Goal: Find specific page/section: Find specific page/section

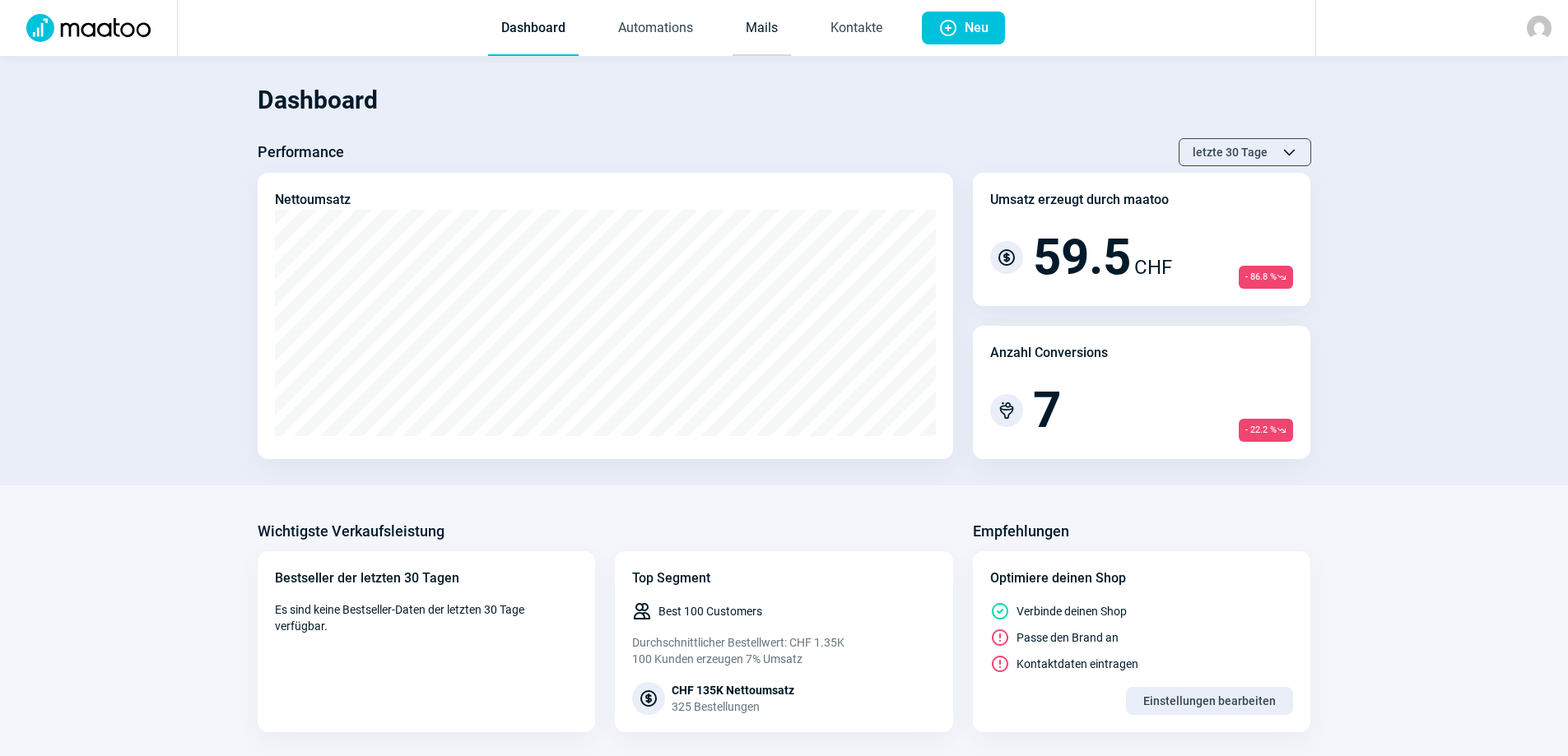
click at [757, 24] on link "Mails" at bounding box center [762, 29] width 58 height 54
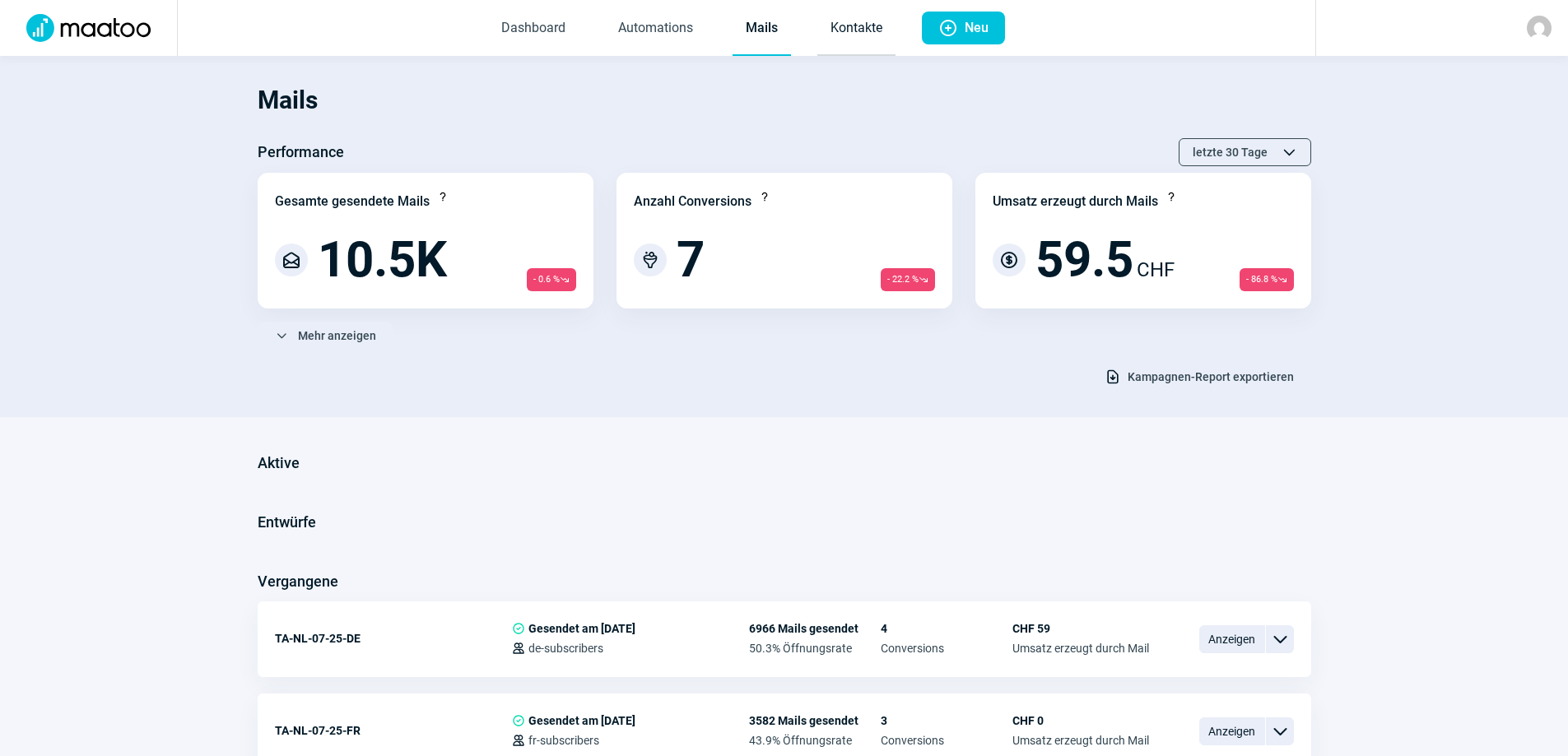
click at [858, 37] on link "Kontakte" at bounding box center [857, 29] width 79 height 54
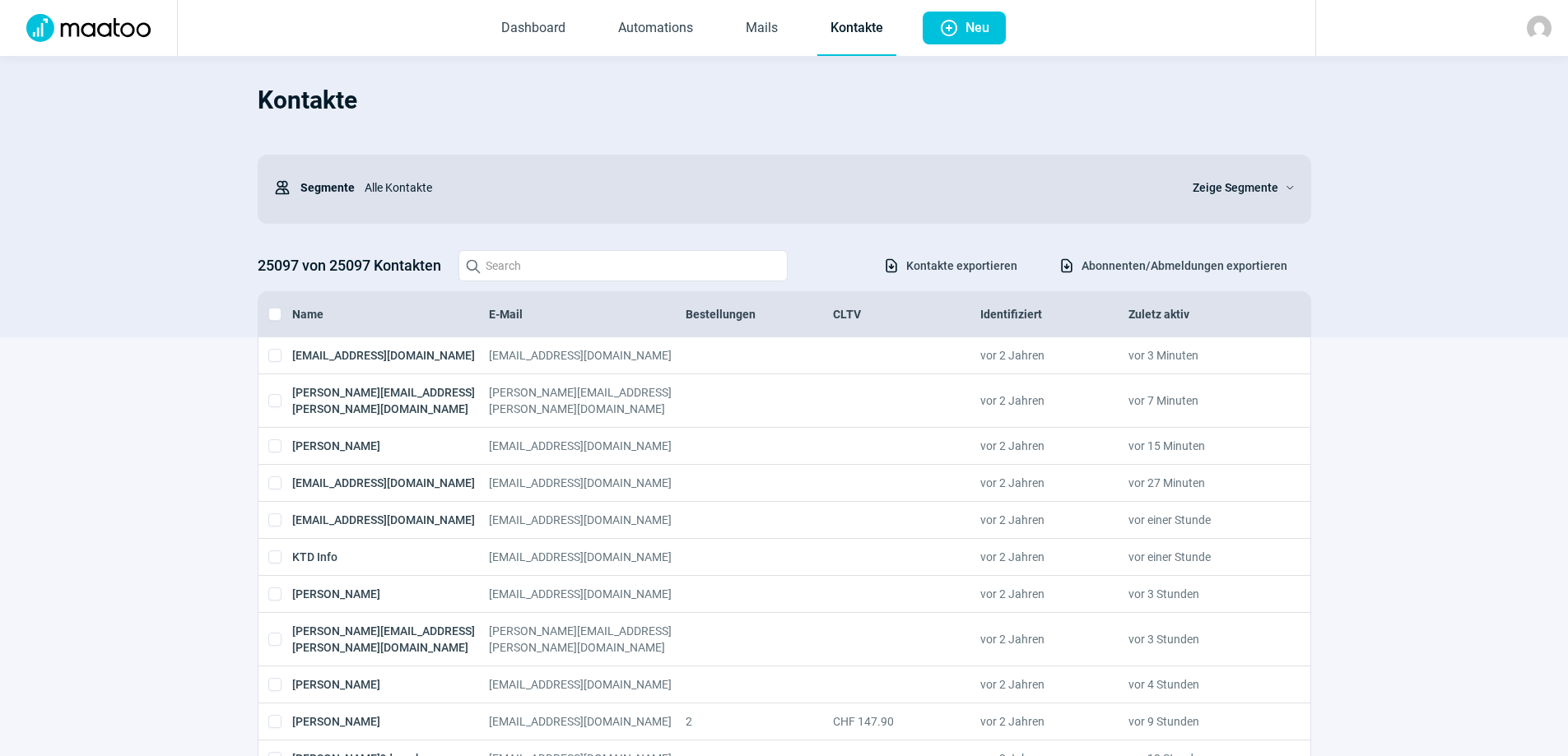
click at [1295, 187] on div "Users icon Segmente Alle Kontakte Zeige Segmente ChevronDown icon" at bounding box center [784, 189] width 1054 height 69
click at [1279, 187] on span "ChevronDown icon" at bounding box center [1287, 187] width 17 height 10
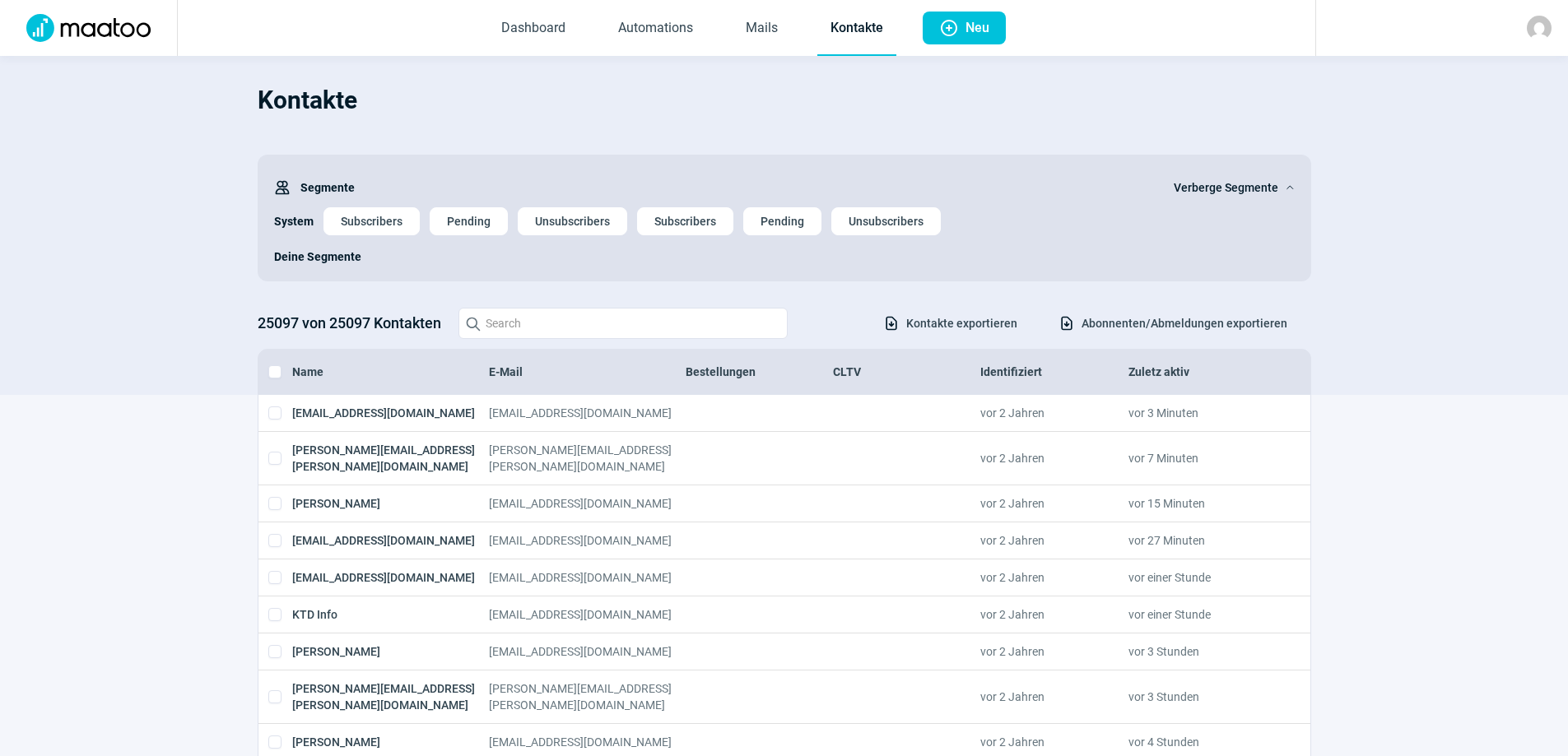
click at [1531, 25] on img at bounding box center [1539, 28] width 24 height 24
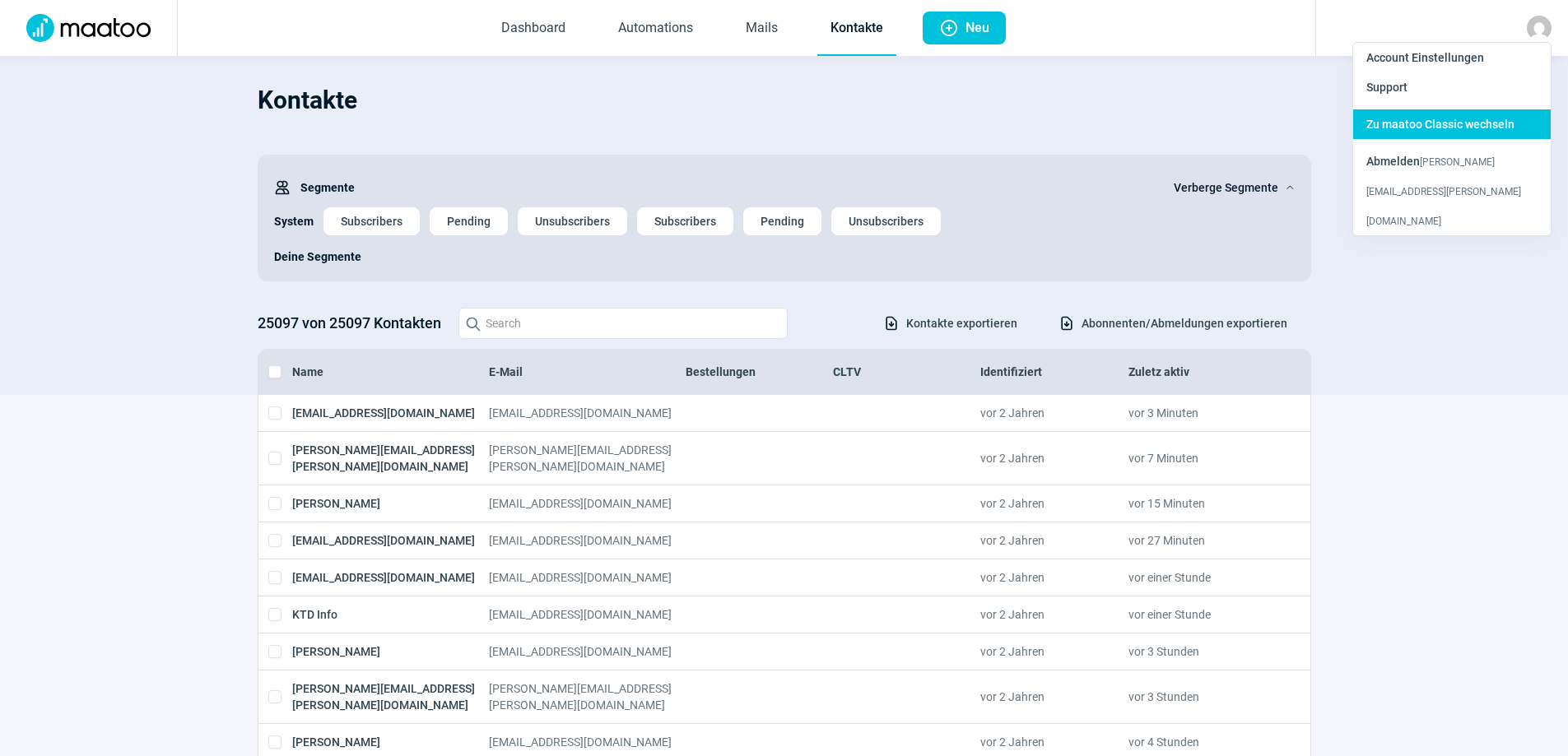
click at [1438, 119] on span "Zu maatoo Classic wechseln" at bounding box center [1441, 124] width 148 height 13
